Goal: Task Accomplishment & Management: Use online tool/utility

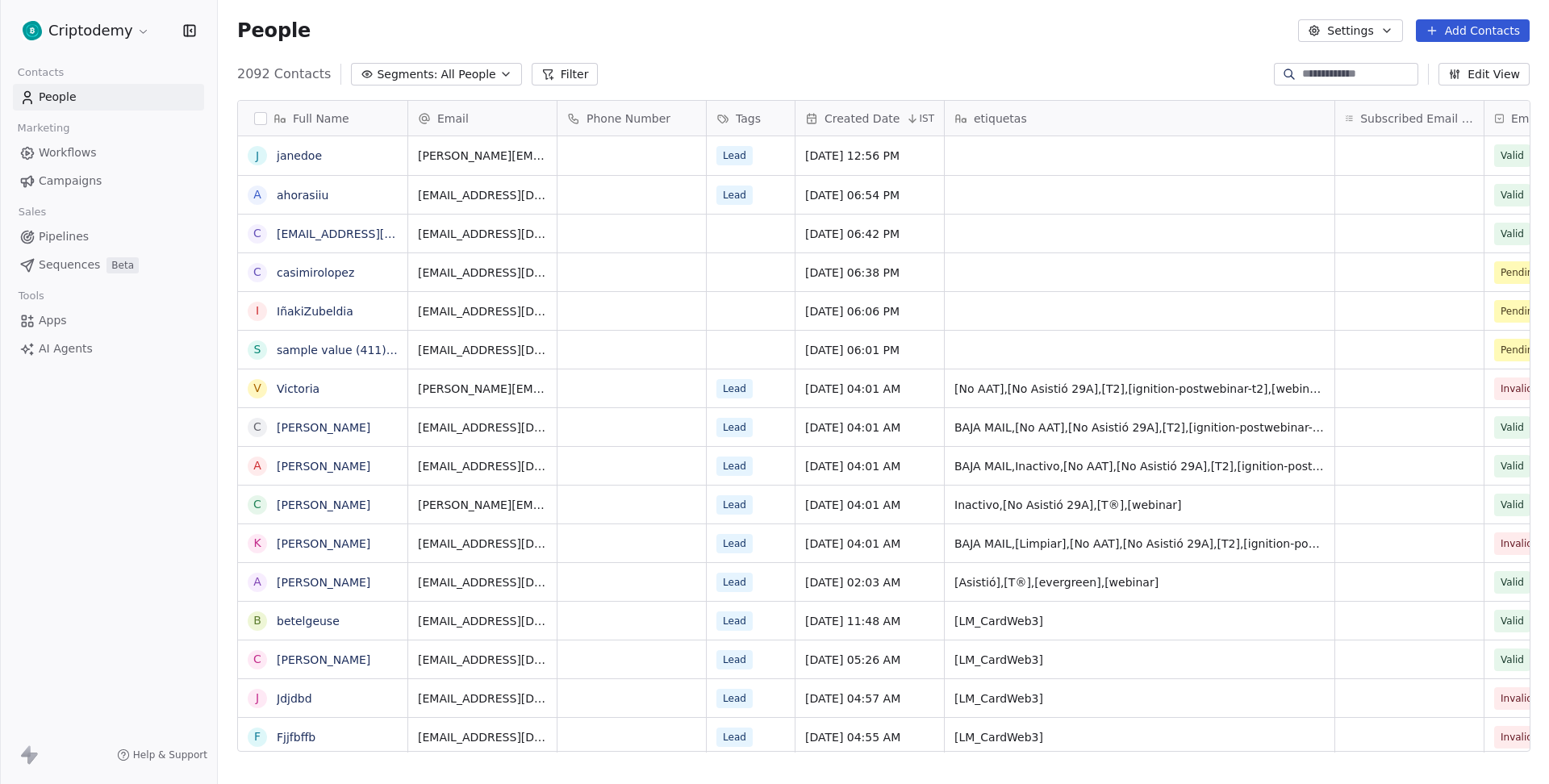
scroll to position [688, 1330]
click at [73, 185] on span "Campaigns" at bounding box center [70, 181] width 63 height 17
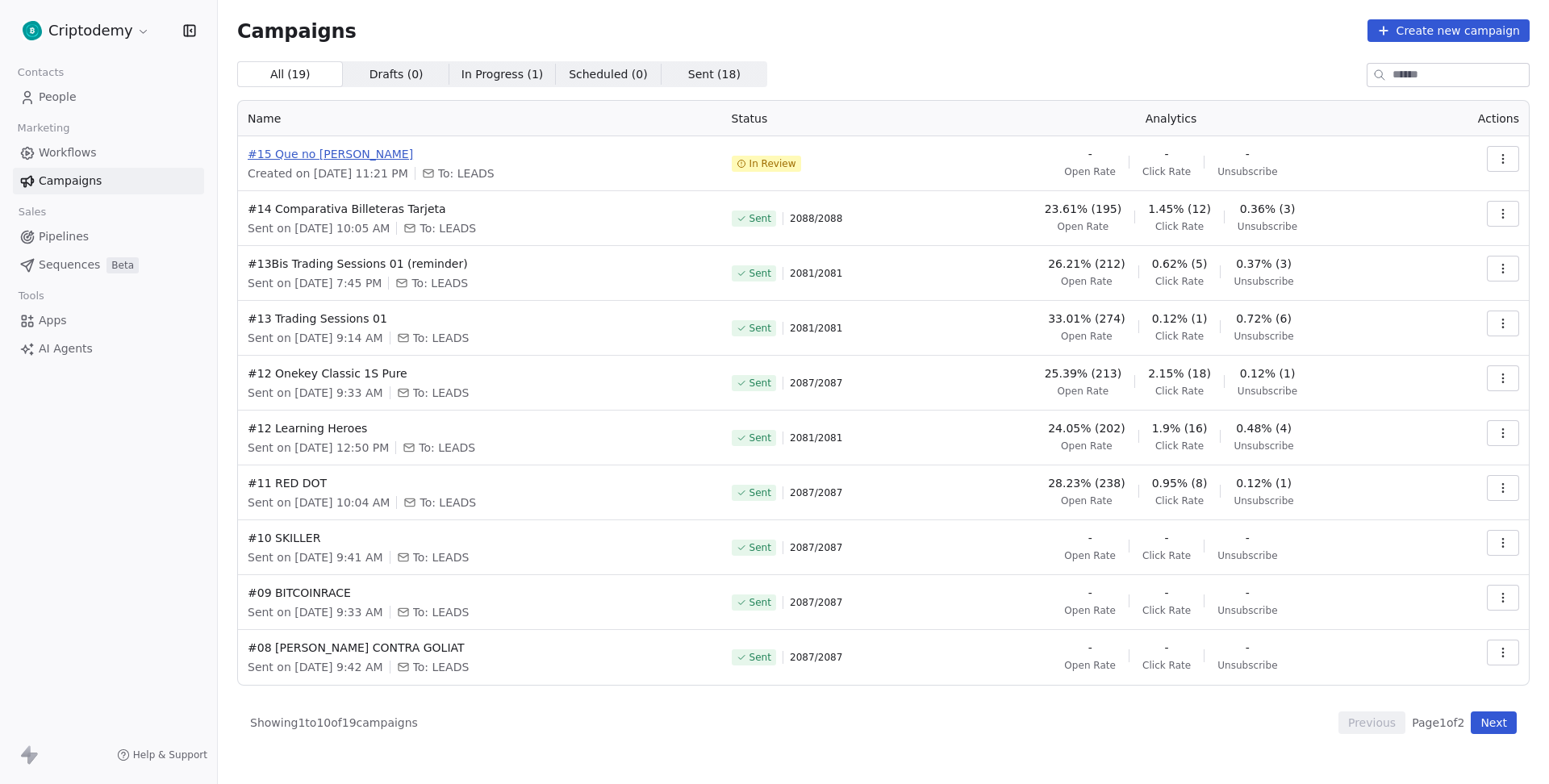
click at [324, 153] on span "#15 Que no [PERSON_NAME]" at bounding box center [480, 154] width 465 height 16
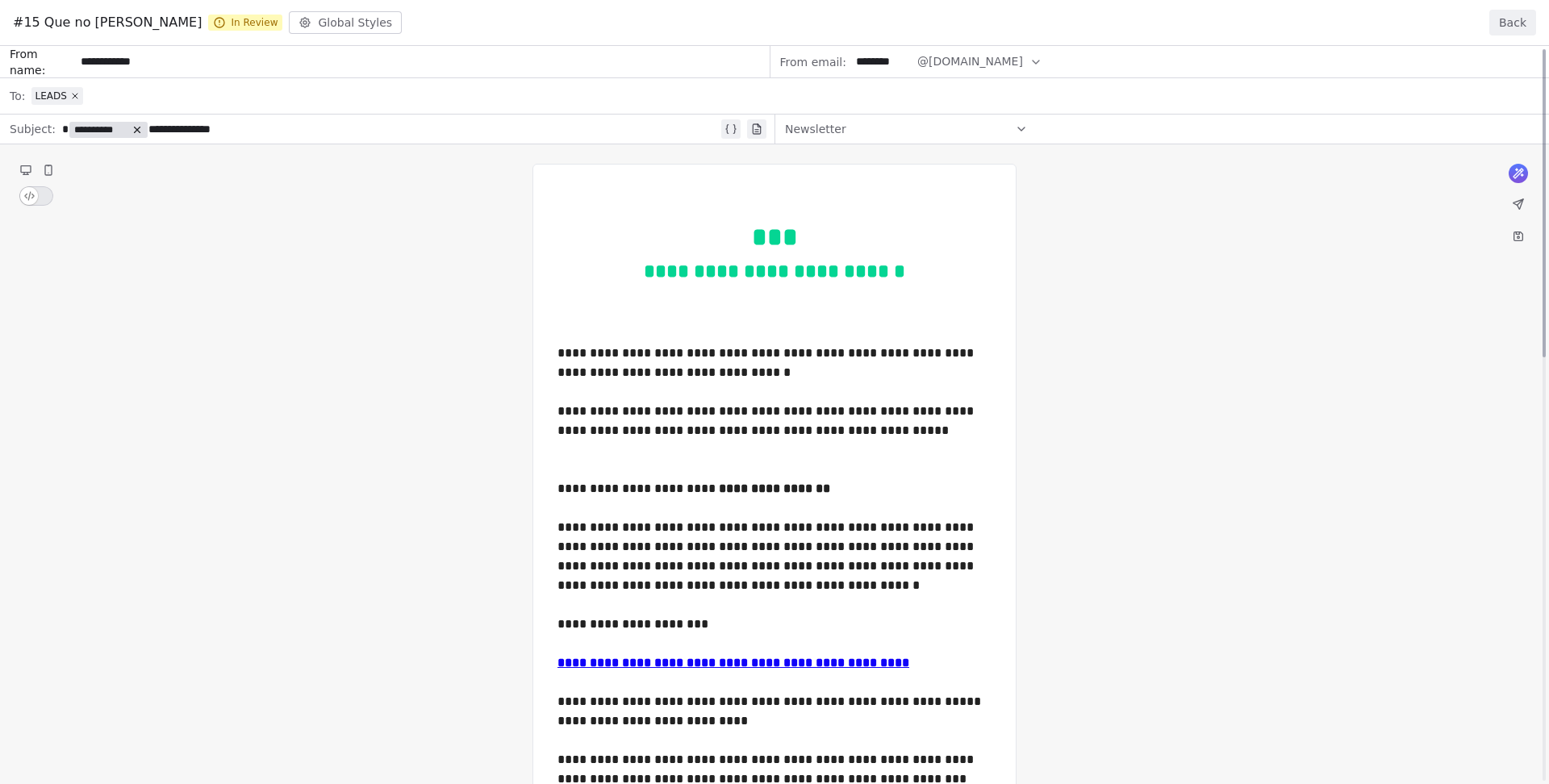
click at [1504, 21] on button "Back" at bounding box center [1512, 22] width 47 height 26
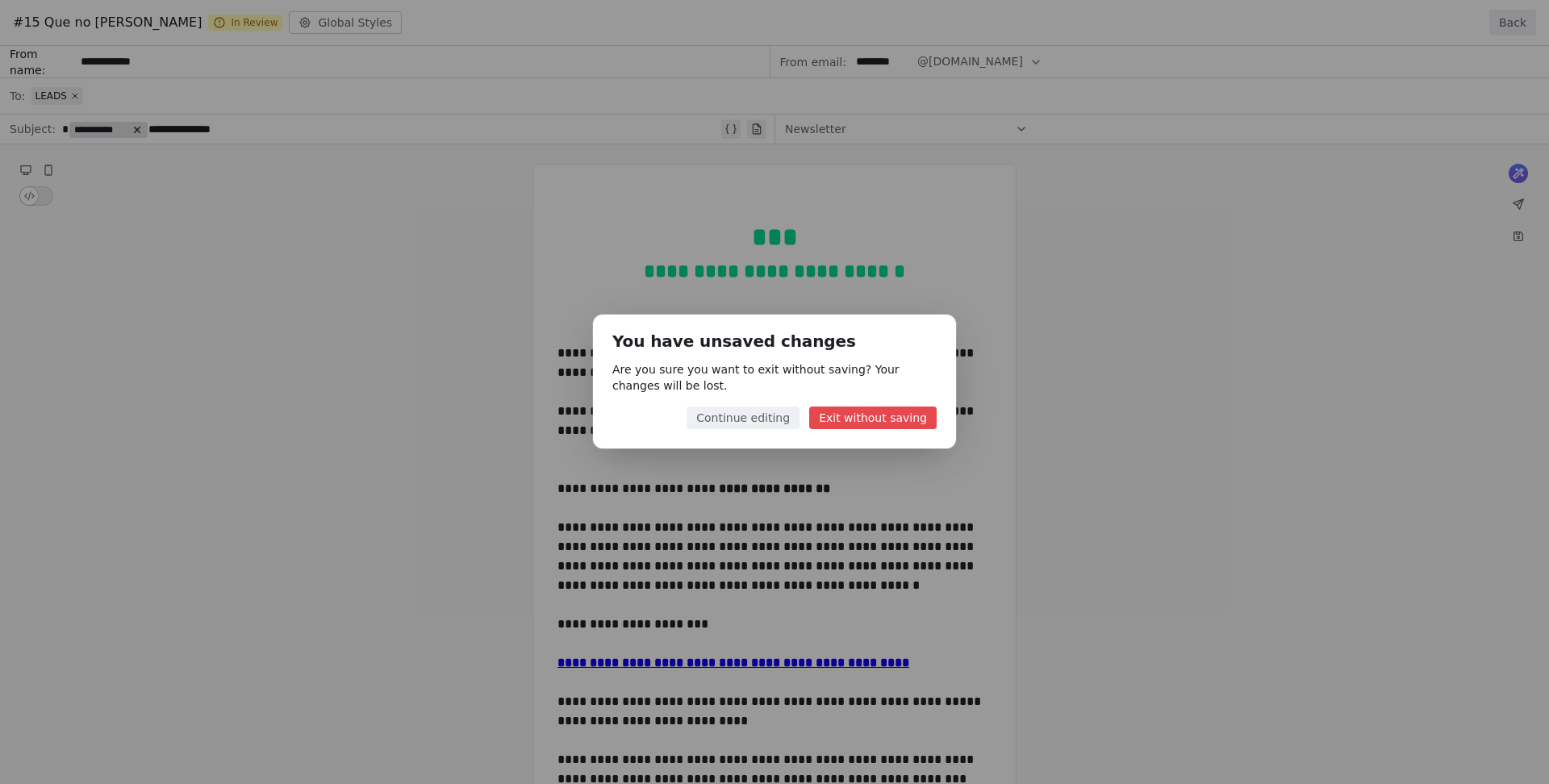
click at [898, 424] on button "Exit without saving" at bounding box center [873, 418] width 127 height 23
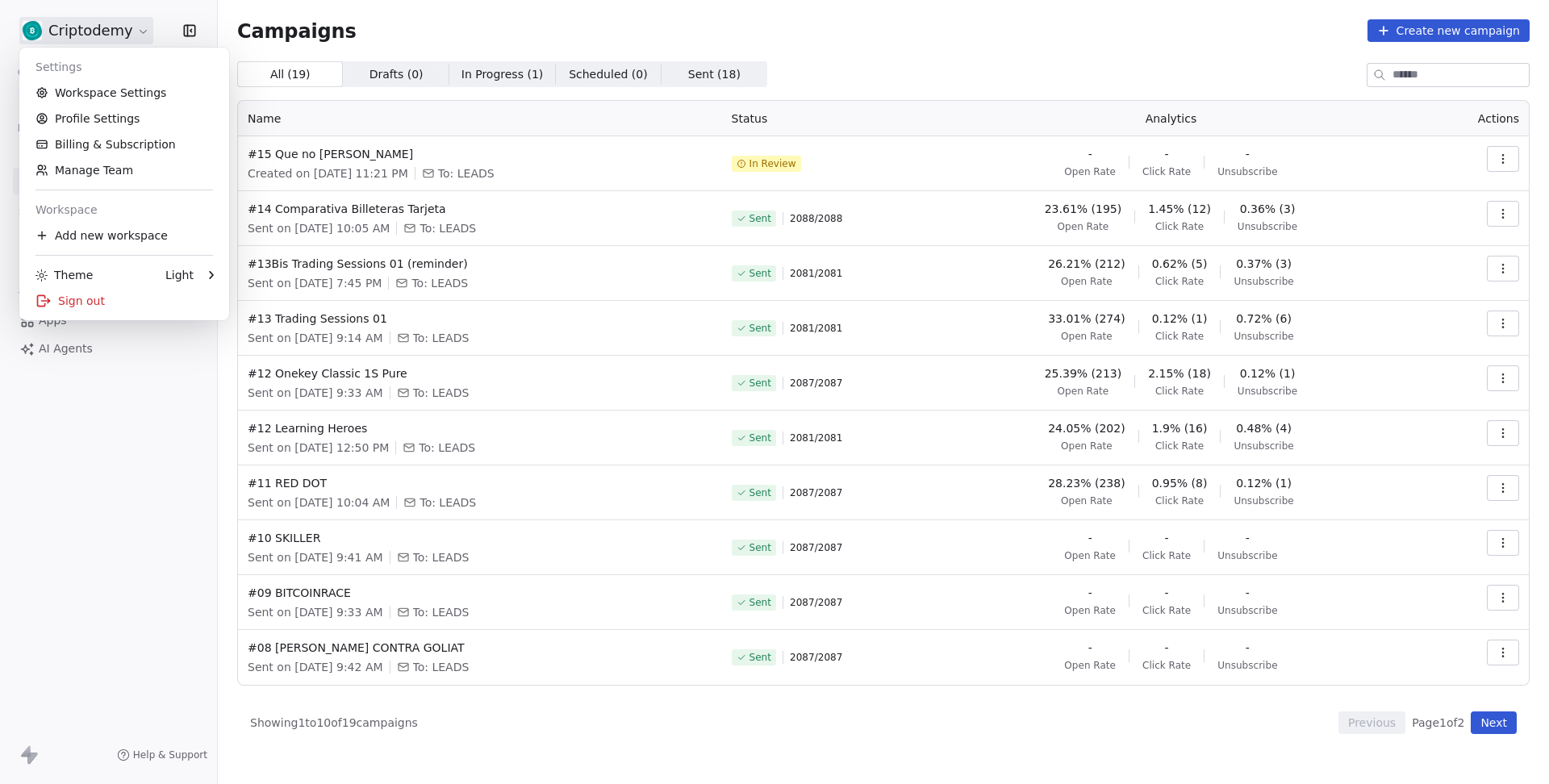
click at [121, 42] on html "Criptodemy Contacts People Marketing Workflows Campaigns Sales Pipelines Sequen…" at bounding box center [774, 392] width 1549 height 784
click at [471, 41] on html "Criptodemy Contacts People Marketing Workflows Campaigns Sales Pipelines Sequen…" at bounding box center [774, 392] width 1549 height 784
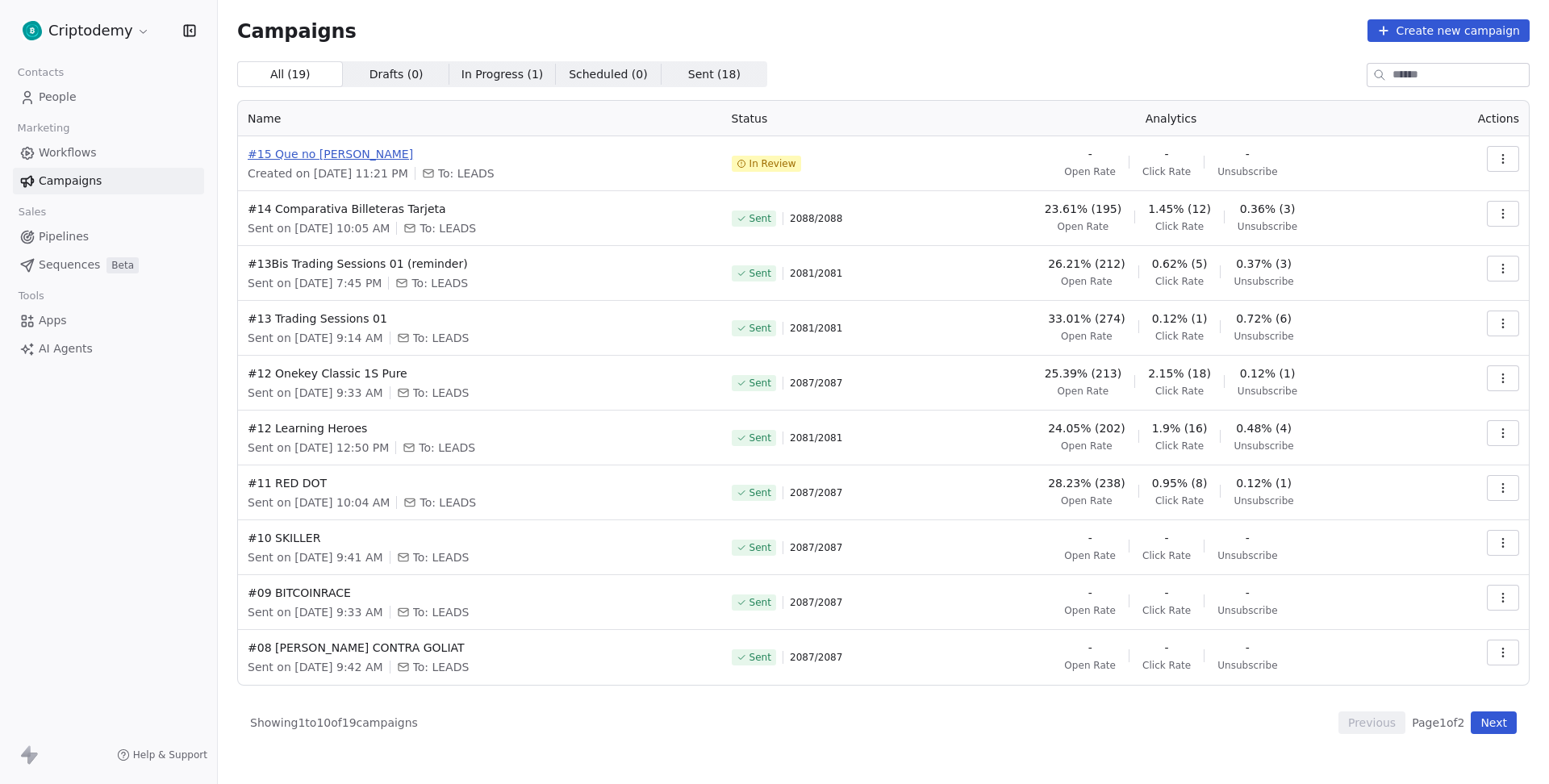
click at [332, 161] on span "#15 Que no [PERSON_NAME]" at bounding box center [480, 154] width 465 height 16
